Goal: Book appointment/travel/reservation

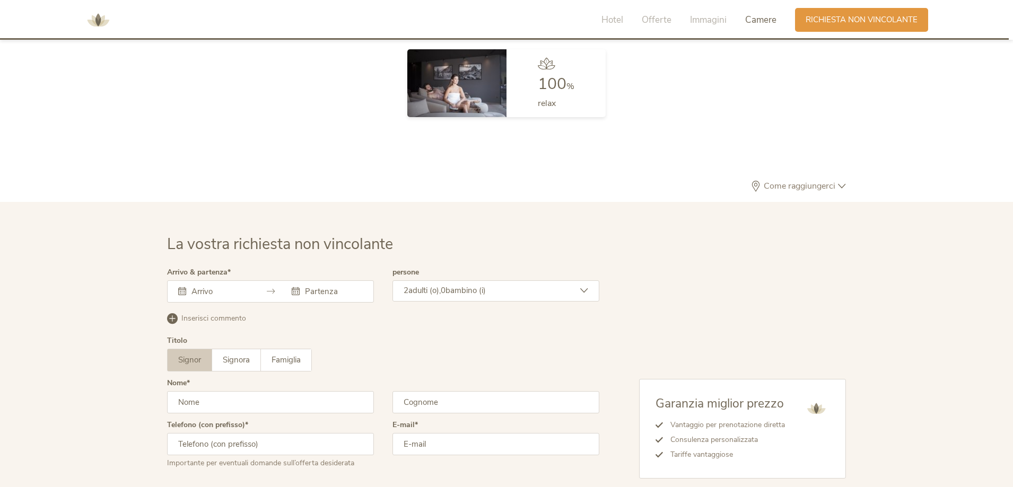
scroll to position [3182, 0]
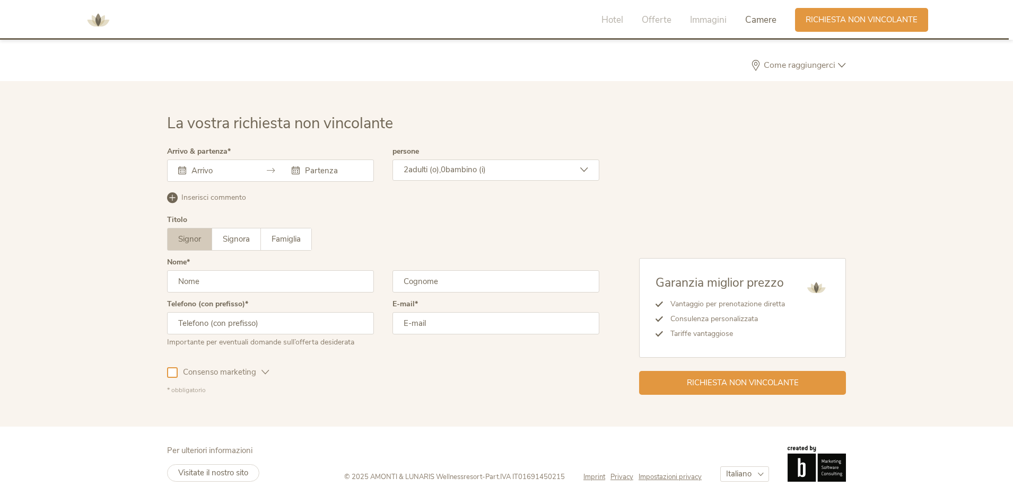
click at [242, 167] on input "text" at bounding box center [219, 170] width 60 height 11
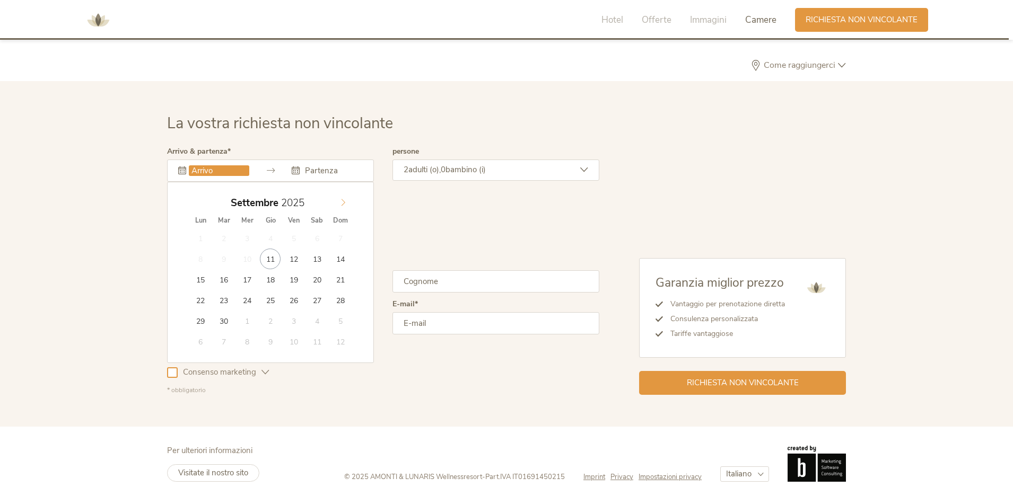
click at [348, 207] on span at bounding box center [343, 200] width 18 height 15
click at [347, 204] on span at bounding box center [343, 200] width 18 height 15
type input "[DATE]"
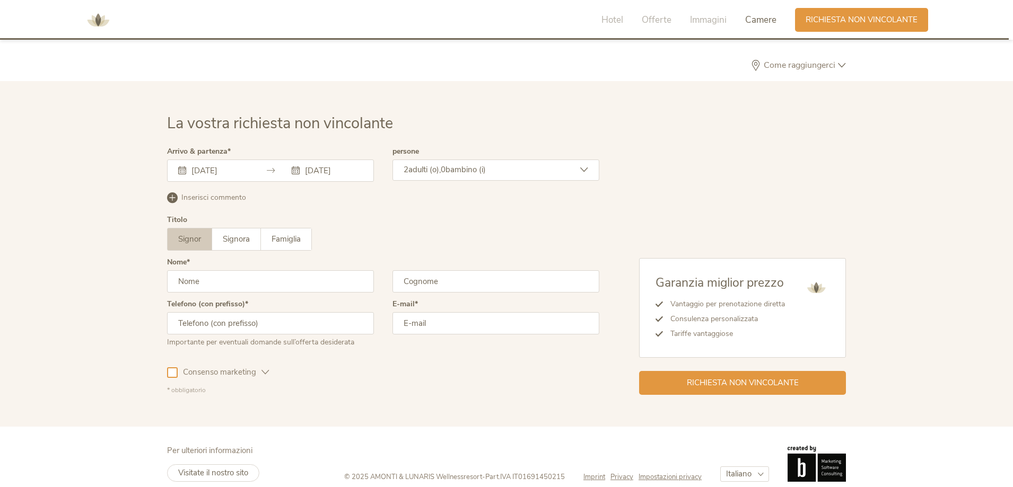
click at [445, 172] on span "0" at bounding box center [443, 169] width 5 height 11
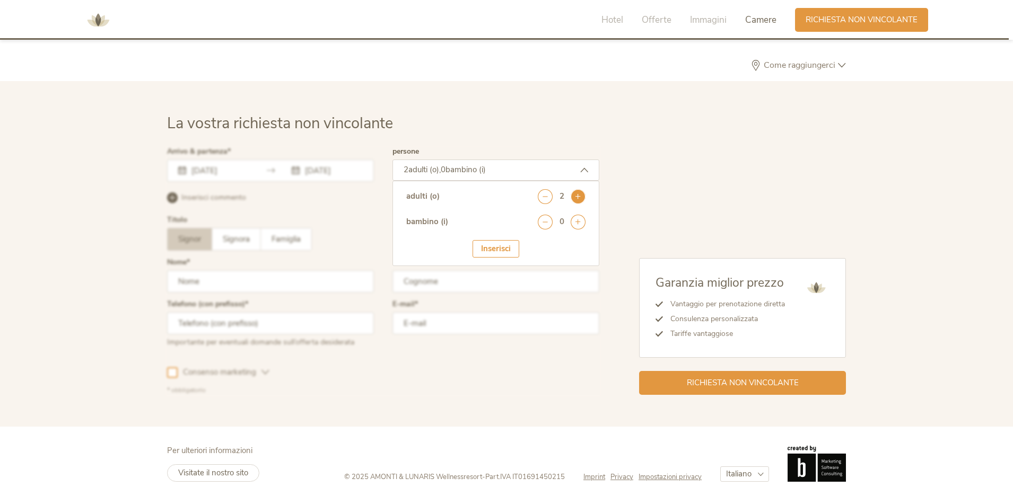
click at [576, 196] on icon at bounding box center [578, 196] width 15 height 15
click at [663, 121] on h2 "La vostra richiesta non vincolante" at bounding box center [506, 124] width 679 height 22
click at [314, 364] on div at bounding box center [382, 271] width 437 height 252
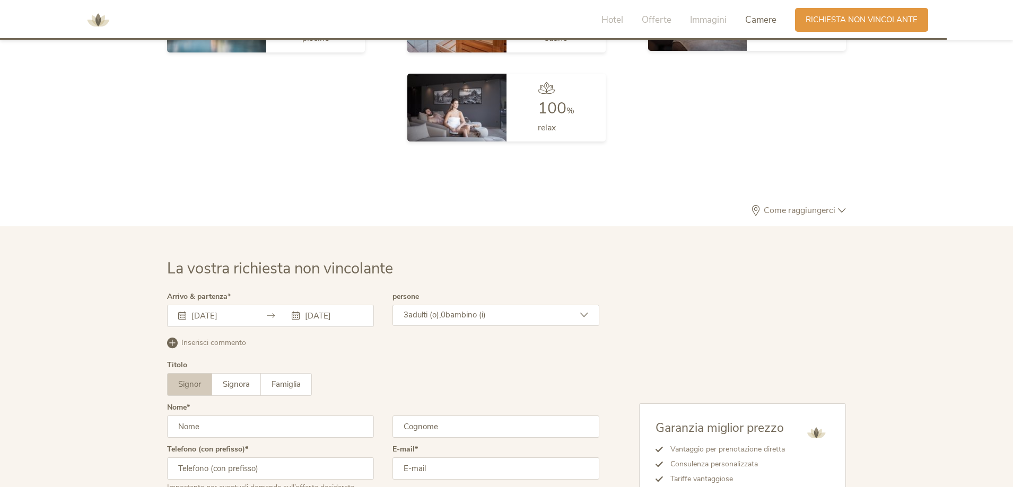
scroll to position [2930, 0]
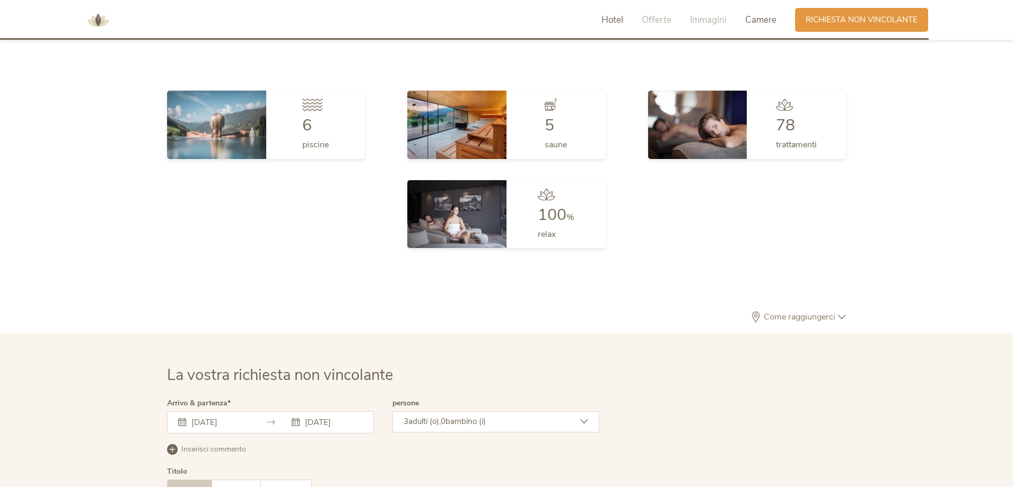
click at [621, 20] on span "Hotel" at bounding box center [612, 20] width 22 height 12
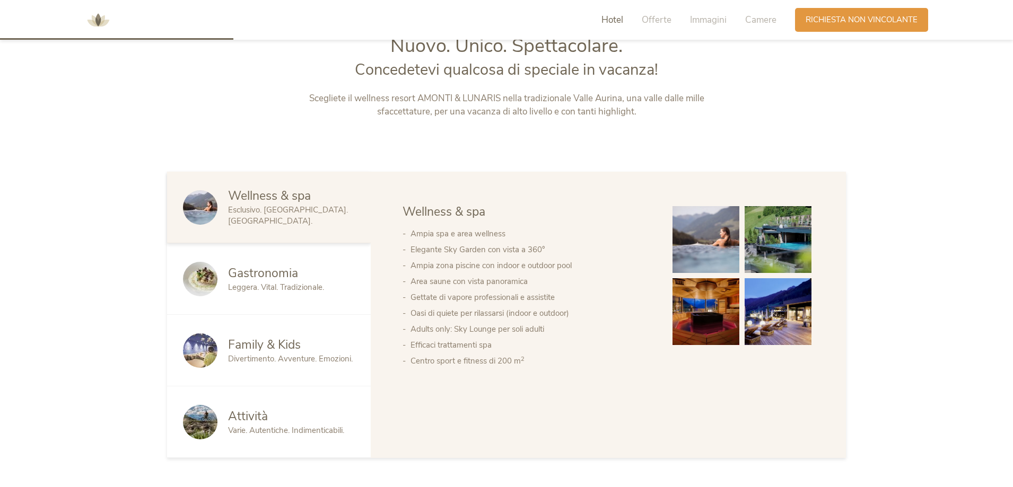
scroll to position [524, 0]
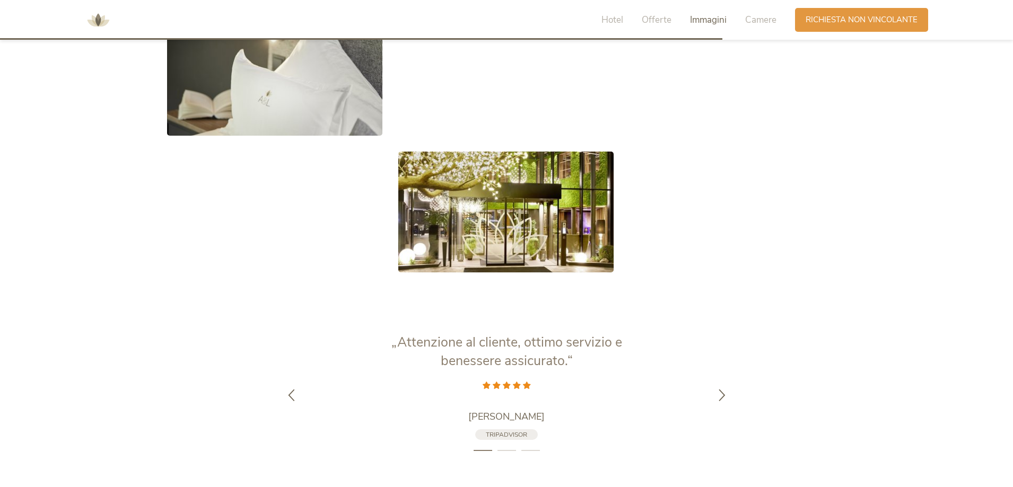
scroll to position [2598, 0]
